Goal: Navigation & Orientation: Find specific page/section

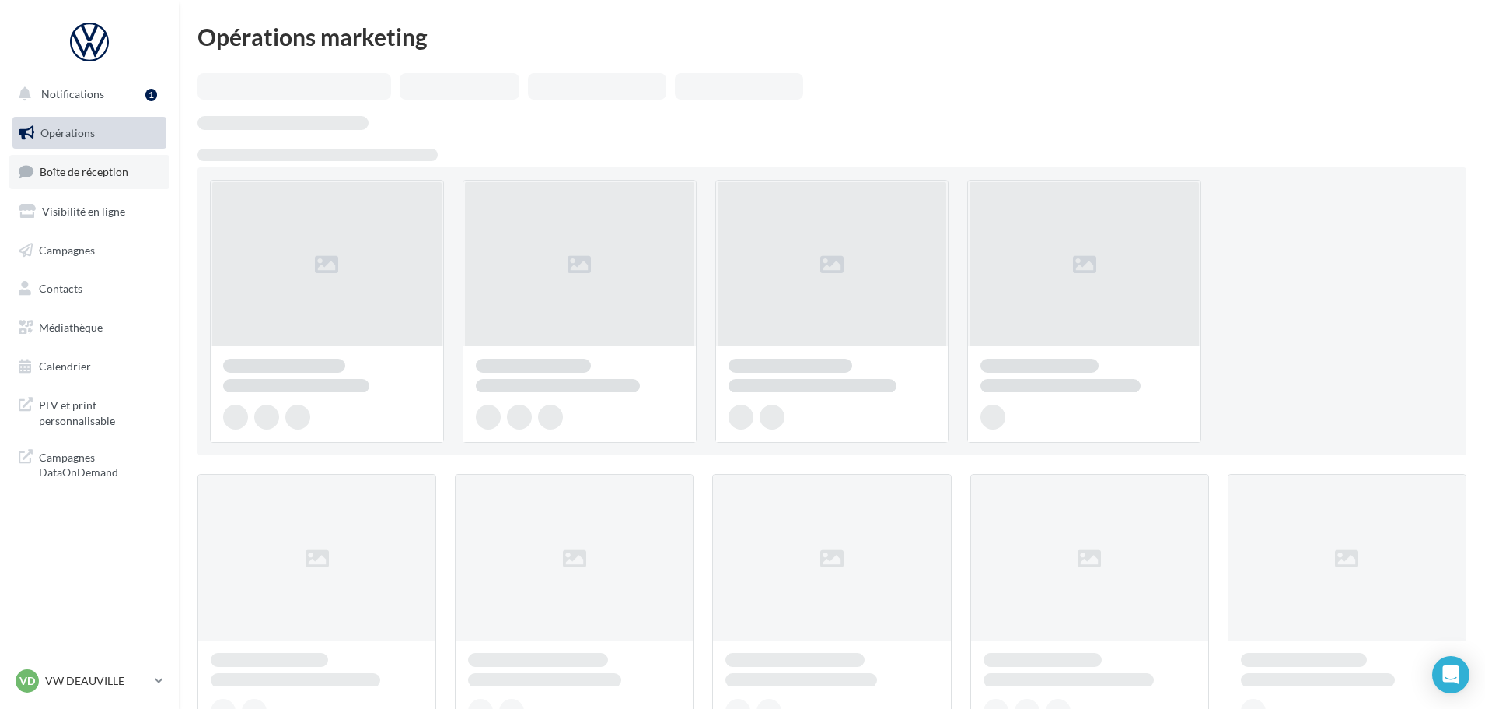
click at [62, 172] on span "Boîte de réception" at bounding box center [84, 171] width 89 height 13
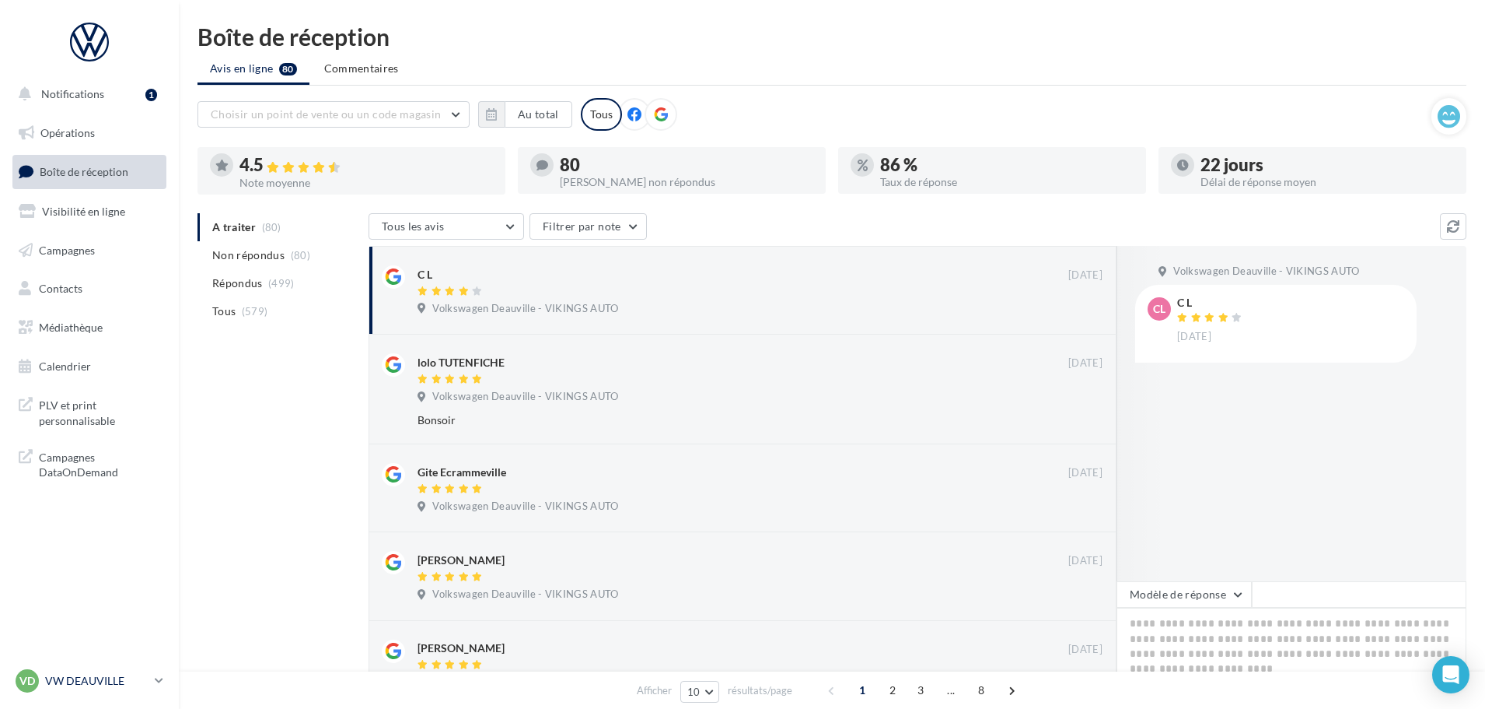
click at [104, 677] on p "VW DEAUVILLE" at bounding box center [96, 681] width 103 height 16
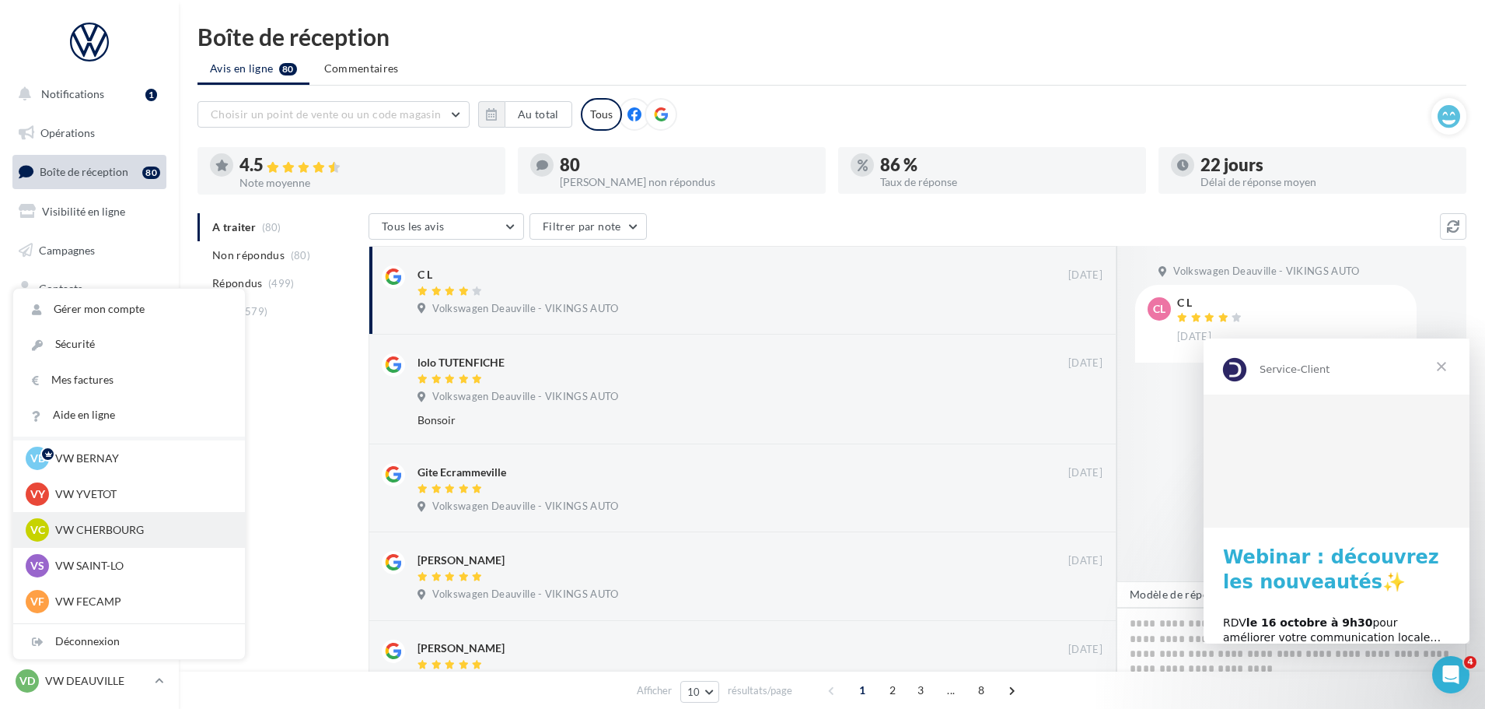
scroll to position [78, 0]
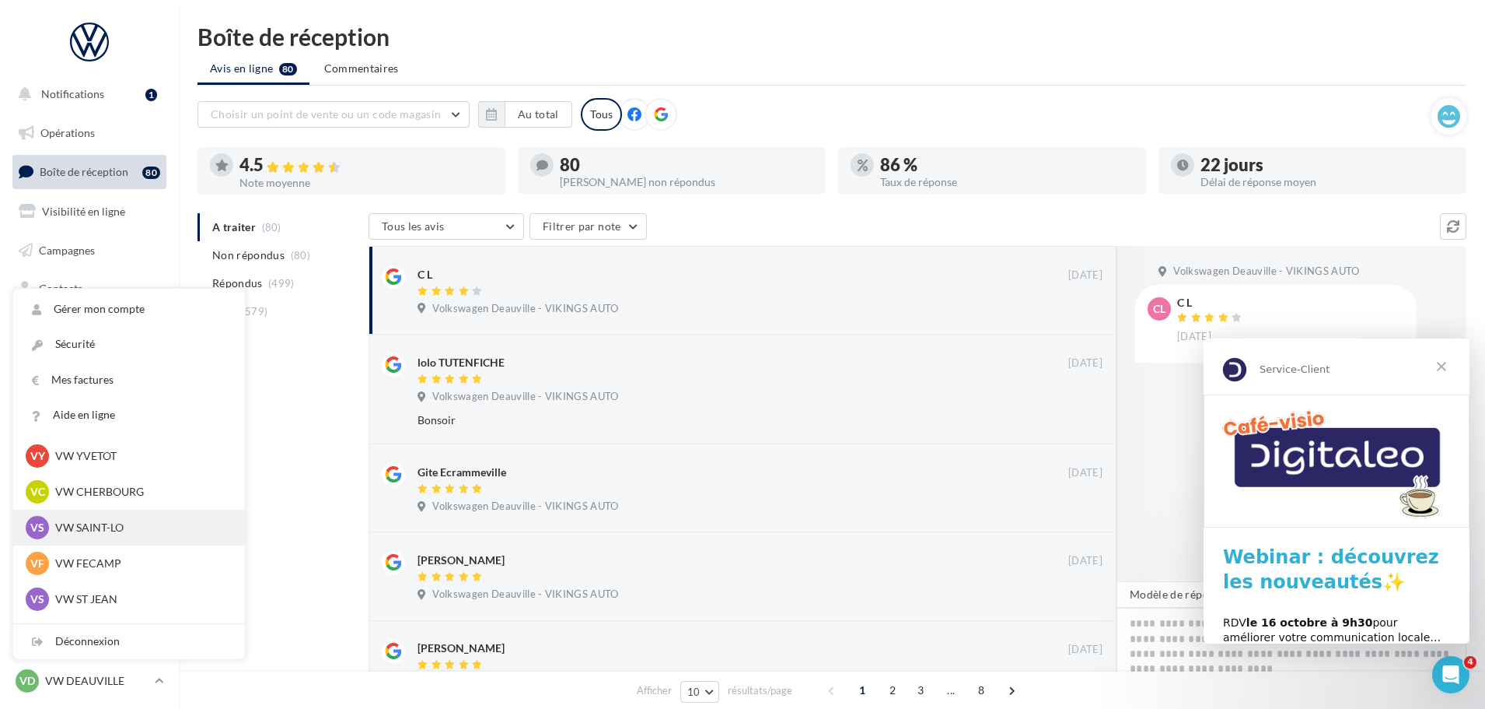
click at [107, 535] on p "VW SAINT-LO" at bounding box center [140, 528] width 171 height 16
